Goal: Task Accomplishment & Management: Manage account settings

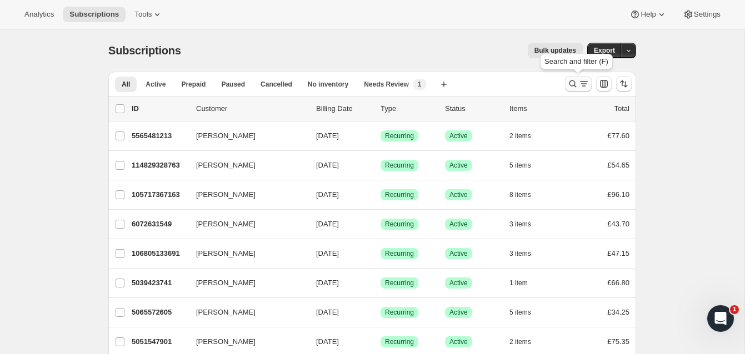
click at [572, 80] on icon "Search and filter results" at bounding box center [572, 83] width 11 height 11
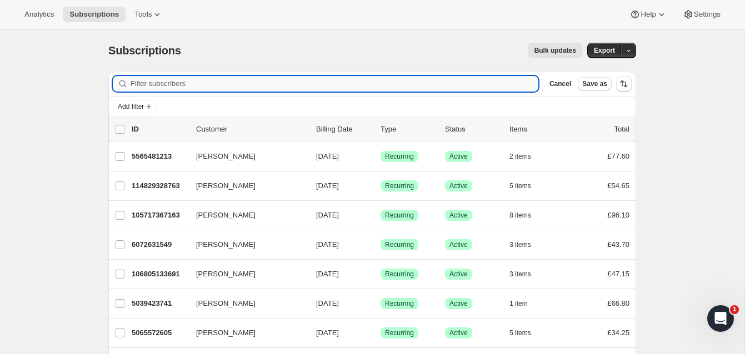
click at [223, 85] on input "Filter subscribers" at bounding box center [335, 84] width 408 height 16
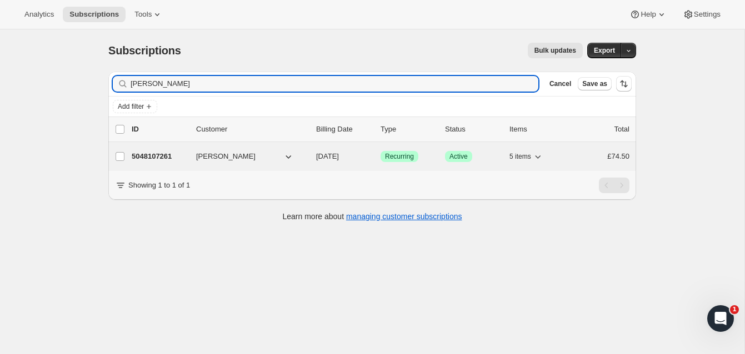
type input "[PERSON_NAME]"
click at [168, 151] on p "5048107261" at bounding box center [160, 156] width 56 height 11
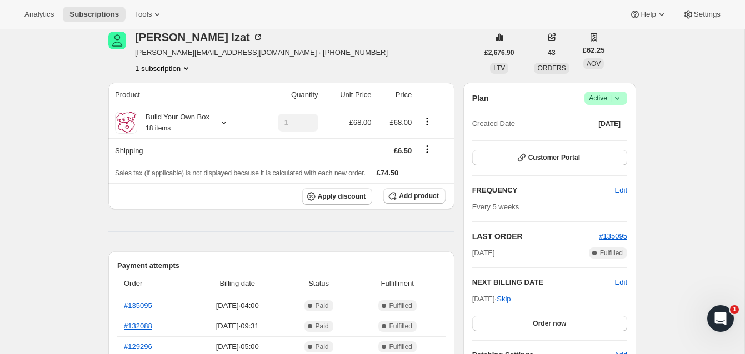
scroll to position [56, 0]
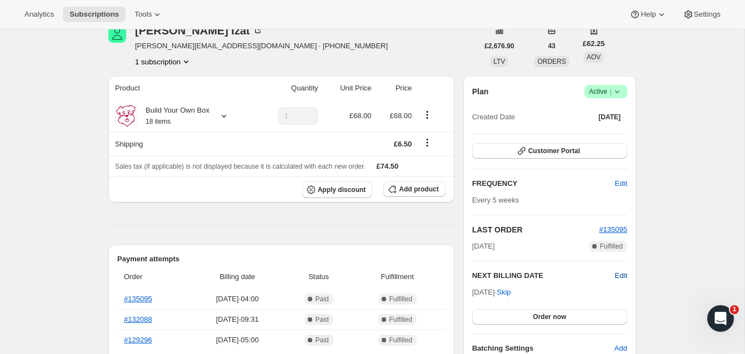
click at [620, 272] on span "Edit" at bounding box center [621, 276] width 12 height 11
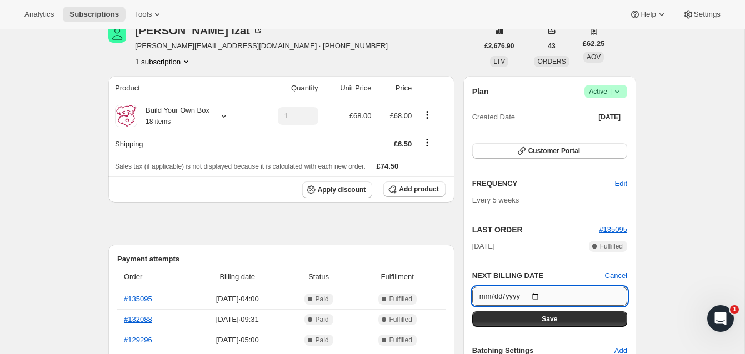
click at [537, 296] on input "[DATE]" at bounding box center [549, 296] width 155 height 19
type input "[DATE]"
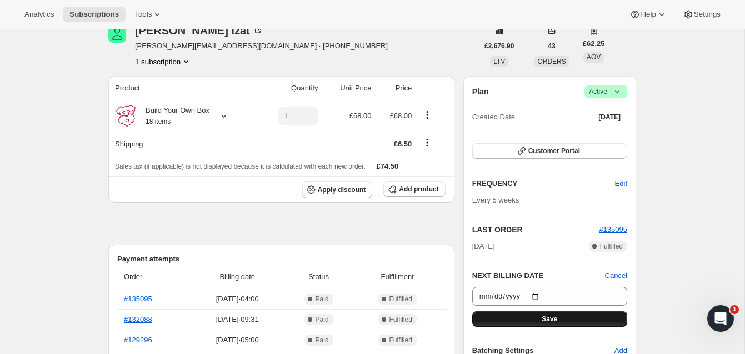
click at [563, 317] on button "Save" at bounding box center [549, 320] width 155 height 16
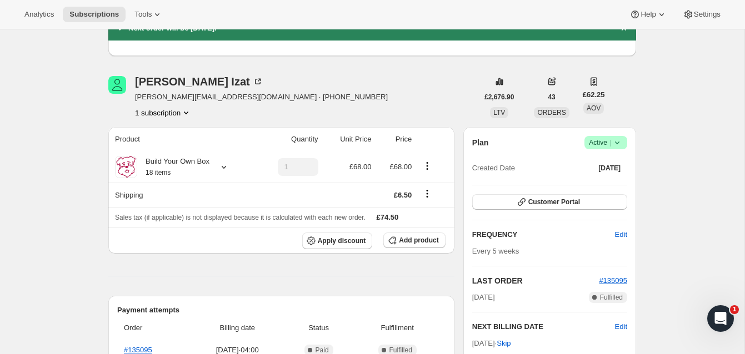
scroll to position [0, 0]
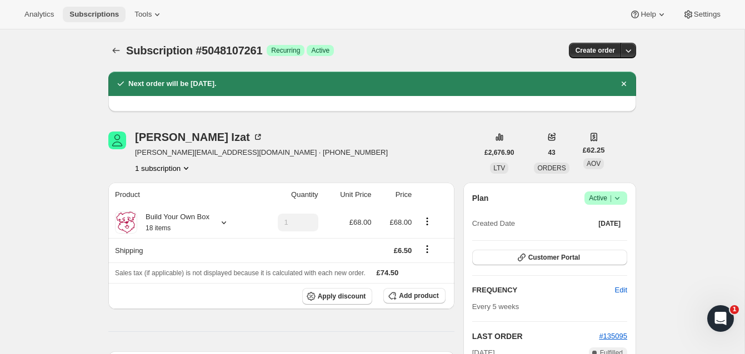
click at [102, 11] on span "Subscriptions" at bounding box center [93, 14] width 49 height 9
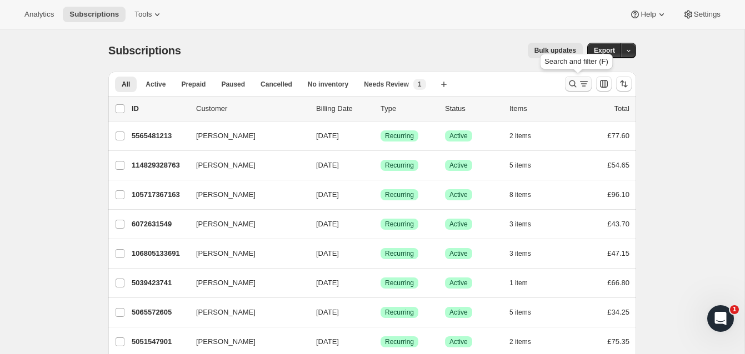
click at [573, 79] on icon "Search and filter results" at bounding box center [572, 83] width 11 height 11
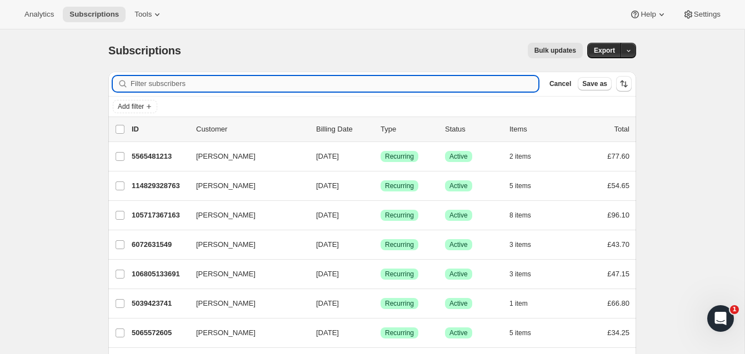
click at [255, 84] on input "Filter subscribers" at bounding box center [335, 84] width 408 height 16
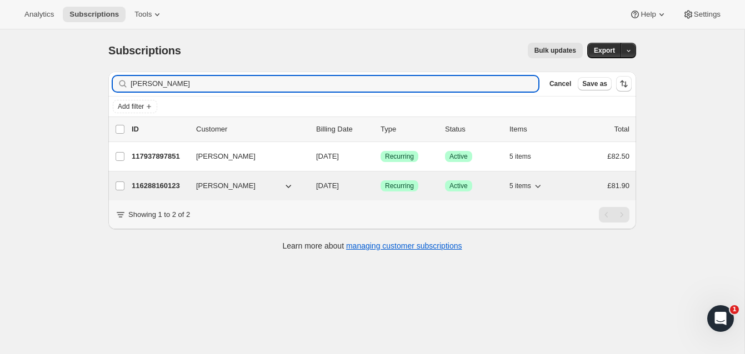
type input "[PERSON_NAME]"
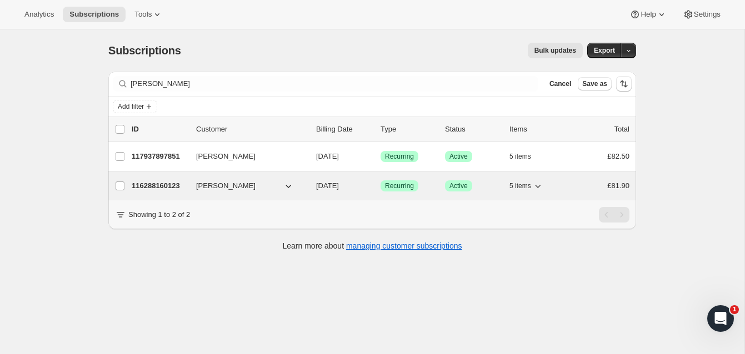
click at [180, 184] on p "116288160123" at bounding box center [160, 186] width 56 height 11
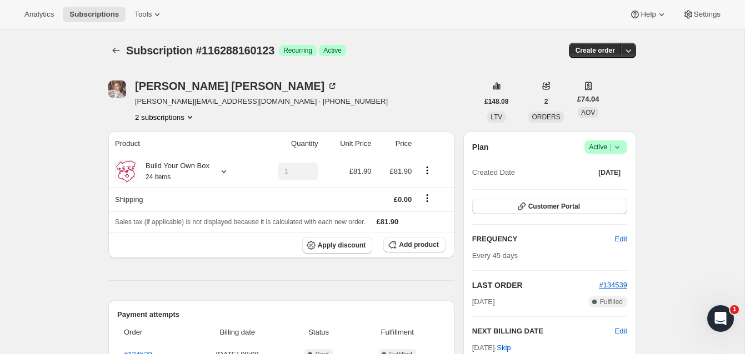
click at [598, 144] on span "Active |" at bounding box center [606, 147] width 34 height 11
click at [597, 187] on span "Cancel subscription" at bounding box center [602, 188] width 63 height 8
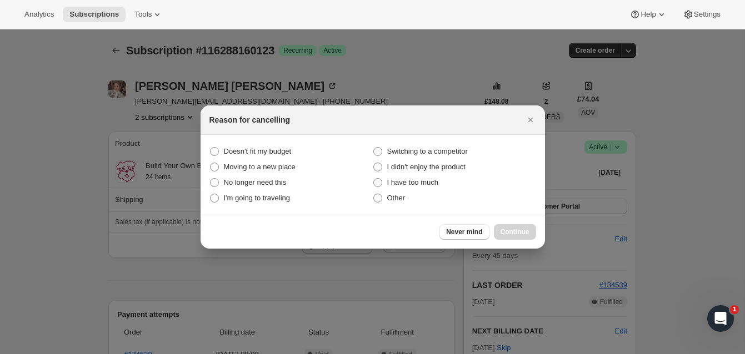
drag, startPoint x: 376, startPoint y: 200, endPoint x: 447, endPoint y: 219, distance: 73.7
click at [379, 201] on span ":rs9:" at bounding box center [377, 198] width 9 height 9
click at [374, 194] on input "Other" at bounding box center [373, 194] width 1 height 1
radio input "true"
click at [518, 228] on span "Continue" at bounding box center [515, 232] width 29 height 9
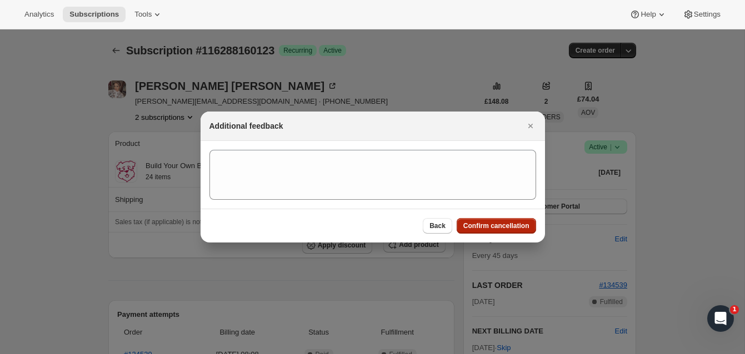
click at [515, 222] on span "Confirm cancellation" at bounding box center [496, 226] width 66 height 9
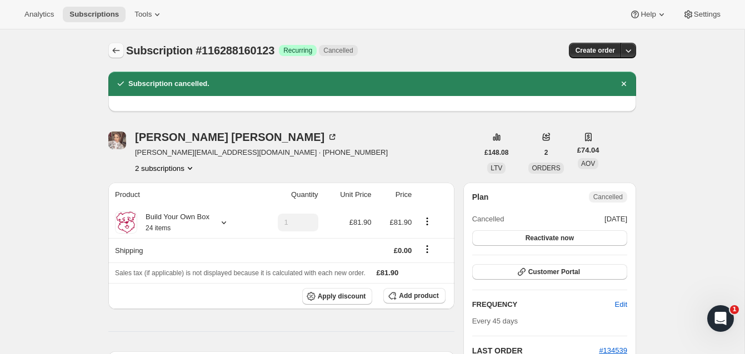
click at [113, 49] on icon "Subscriptions" at bounding box center [116, 50] width 11 height 11
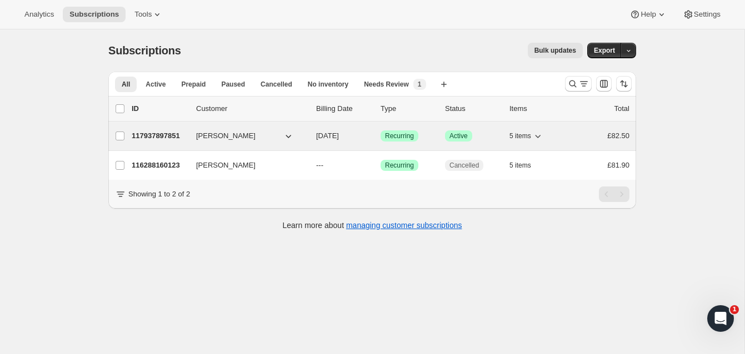
click at [176, 132] on p "117937897851" at bounding box center [160, 136] width 56 height 11
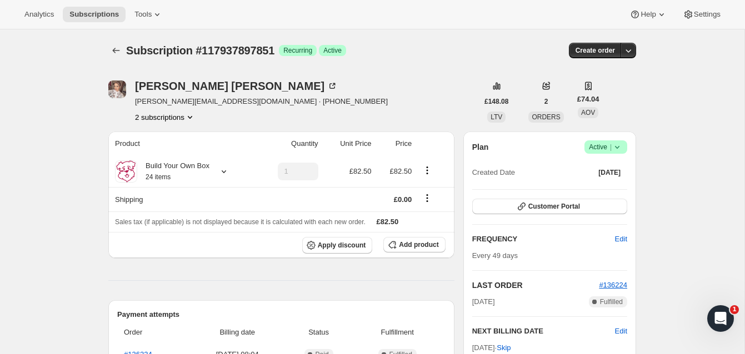
click at [595, 144] on span "Active |" at bounding box center [606, 147] width 34 height 11
click at [593, 186] on span "Cancel subscription" at bounding box center [602, 188] width 63 height 8
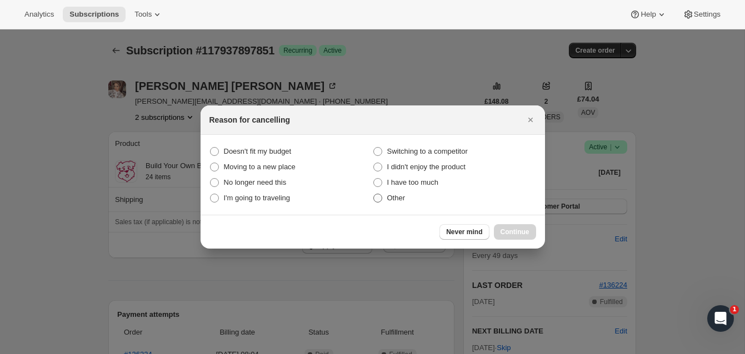
drag, startPoint x: 378, startPoint y: 201, endPoint x: 396, endPoint y: 202, distance: 17.9
click at [379, 201] on span ":r139:" at bounding box center [377, 198] width 9 height 9
click at [374, 194] on input "Other" at bounding box center [373, 194] width 1 height 1
radio input "true"
click at [526, 227] on button "Continue" at bounding box center [515, 232] width 42 height 16
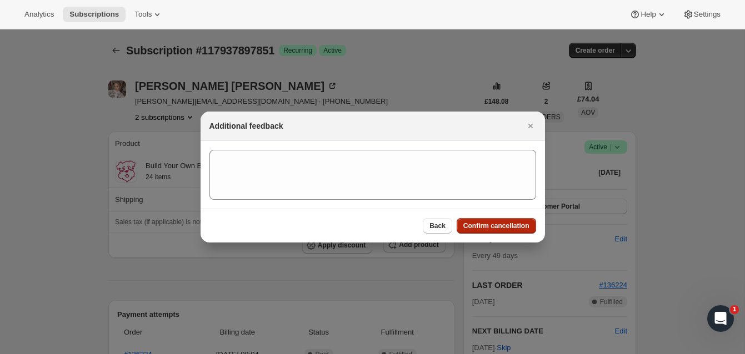
click at [517, 222] on span "Confirm cancellation" at bounding box center [496, 226] width 66 height 9
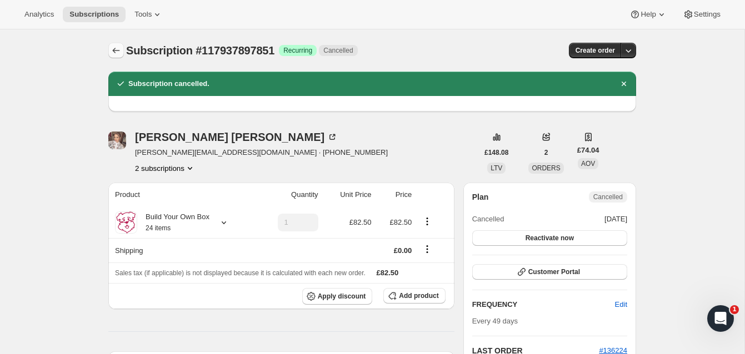
click at [114, 49] on icon "Subscriptions" at bounding box center [116, 50] width 11 height 11
